Goal: Check status: Check status

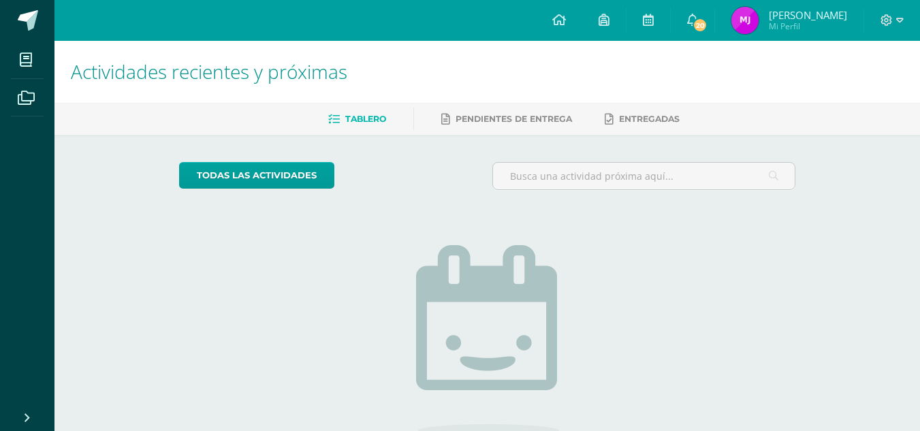
click at [759, 22] on img at bounding box center [745, 20] width 27 height 27
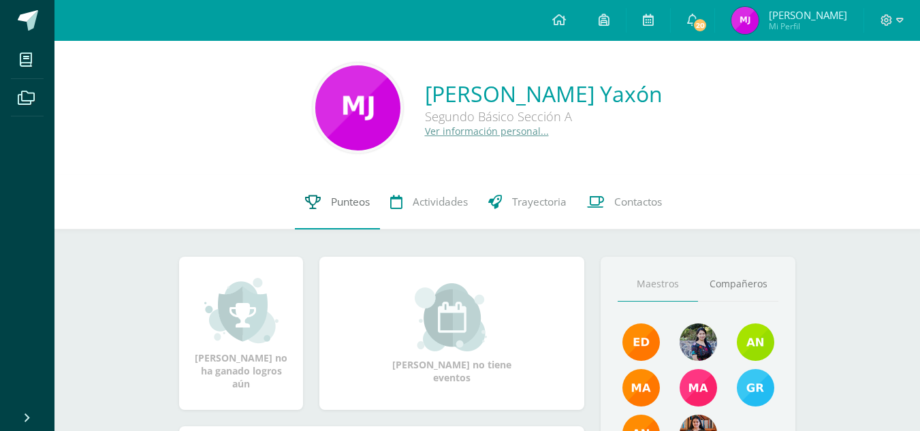
click at [349, 196] on span "Punteos" at bounding box center [350, 202] width 39 height 14
